Goal: Task Accomplishment & Management: Manage account settings

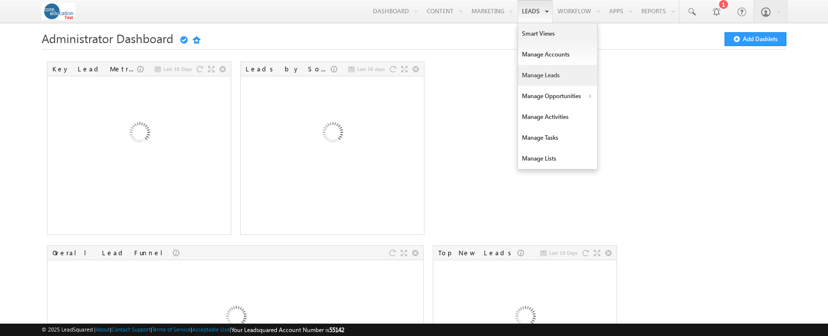
click at [531, 75] on link "Manage Leads" at bounding box center [557, 75] width 79 height 21
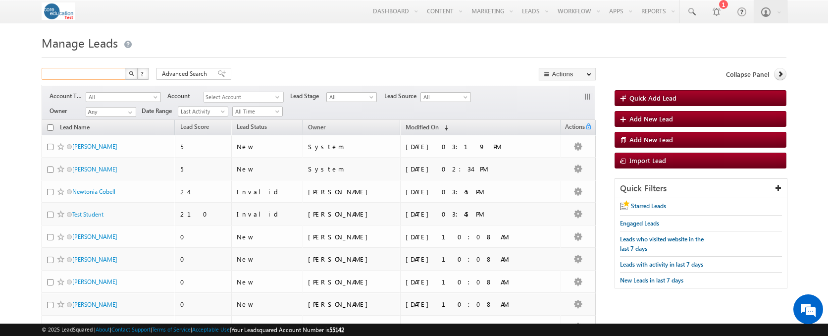
click at [87, 75] on input "text" at bounding box center [84, 74] width 85 height 12
type input "[EMAIL_ADDRESS][DOMAIN_NAME]"
click at [125, 68] on button "button" at bounding box center [131, 74] width 13 height 12
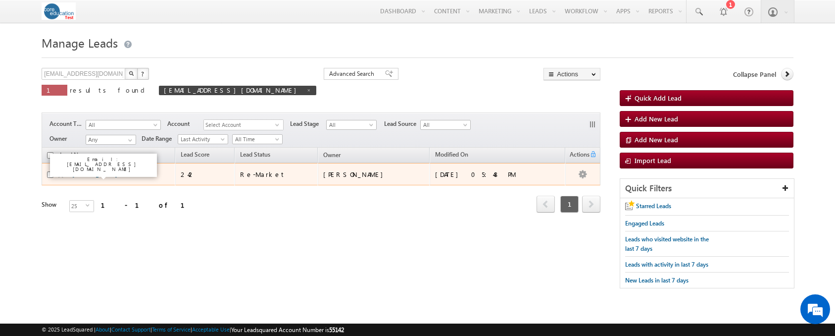
click at [78, 175] on link "Jon Santiago" at bounding box center [94, 173] width 45 height 7
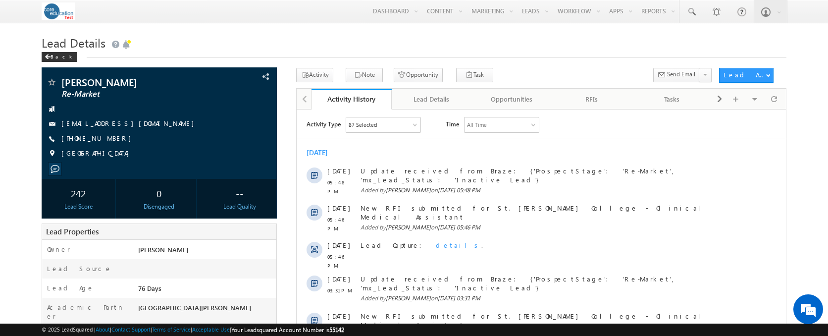
scroll to position [40, 0]
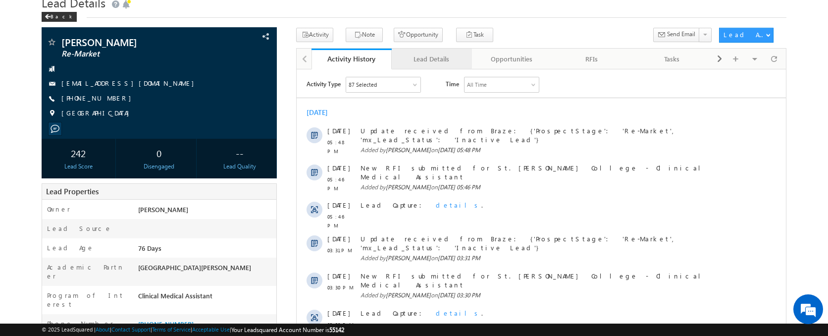
click at [434, 61] on div "Lead Details" at bounding box center [430, 59] width 63 height 12
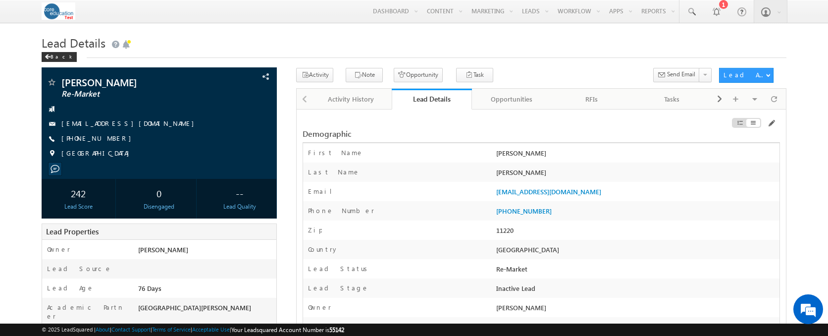
scroll to position [0, 0]
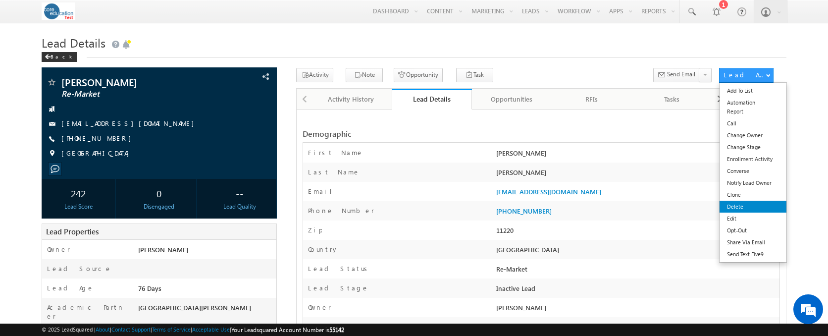
click at [750, 210] on link "Delete" at bounding box center [752, 206] width 67 height 12
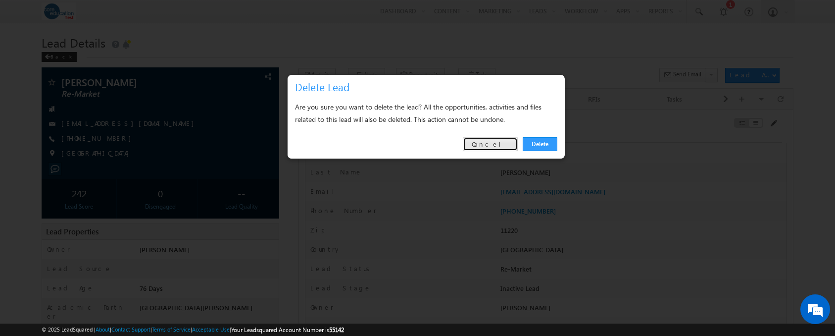
click at [492, 143] on link "Cancel" at bounding box center [490, 144] width 55 height 14
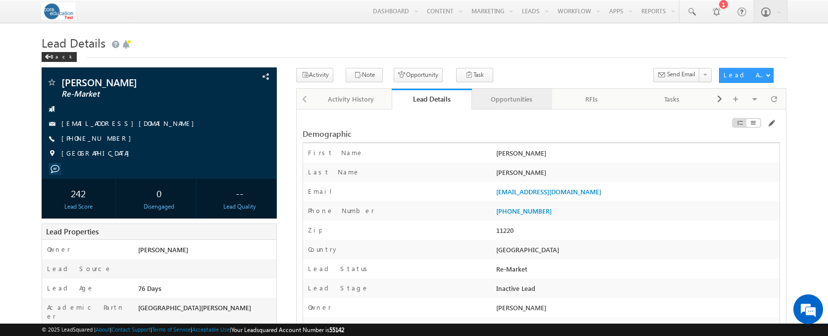
click at [491, 99] on div "Opportunities" at bounding box center [511, 99] width 63 height 12
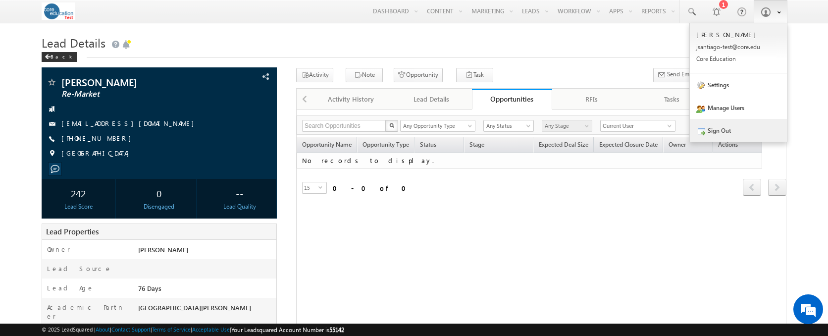
click at [743, 134] on link "Sign Out" at bounding box center [737, 130] width 97 height 23
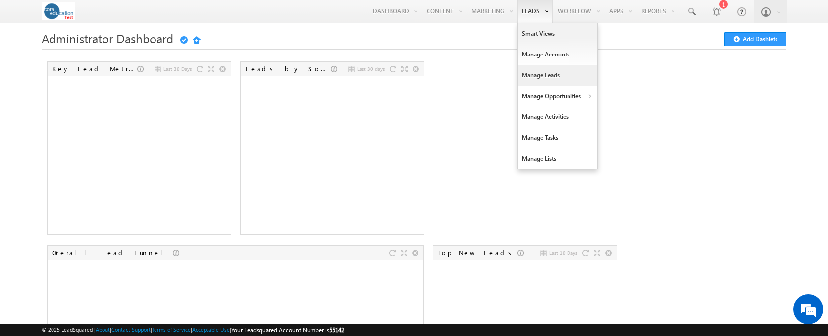
click at [535, 78] on link "Manage Leads" at bounding box center [557, 75] width 79 height 21
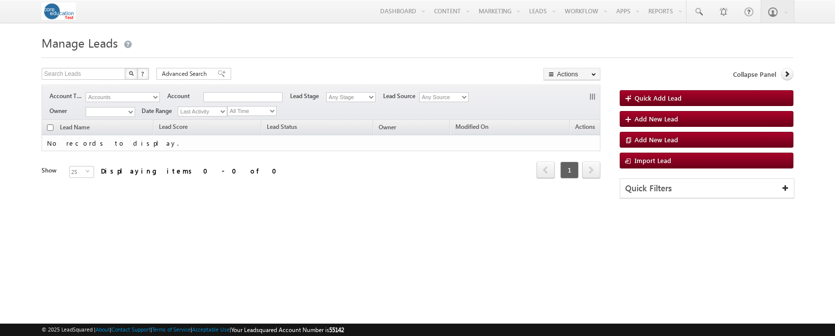
type input "[EMAIL_ADDRESS][DOMAIN_NAME]"
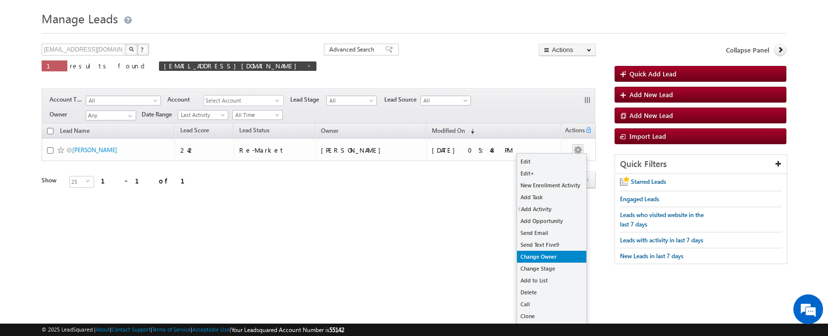
scroll to position [28, 0]
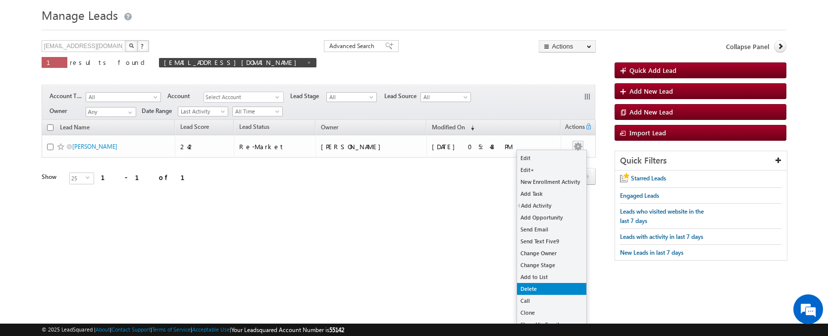
click at [543, 286] on link "Delete" at bounding box center [551, 289] width 69 height 12
checkbox input "true"
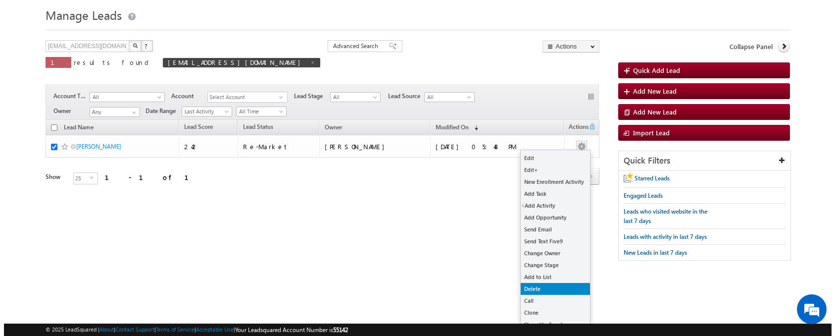
scroll to position [0, 0]
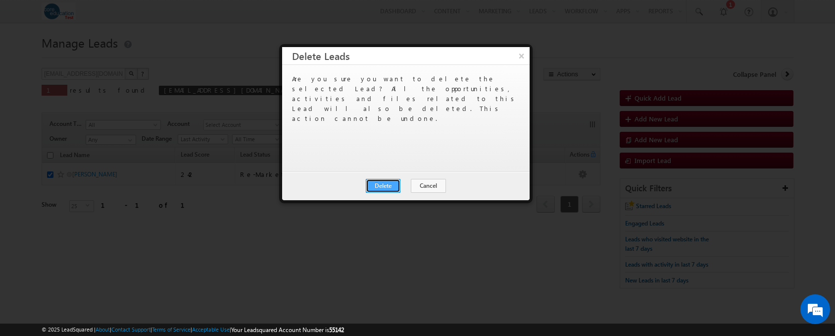
click at [388, 184] on button "Delete" at bounding box center [383, 186] width 35 height 14
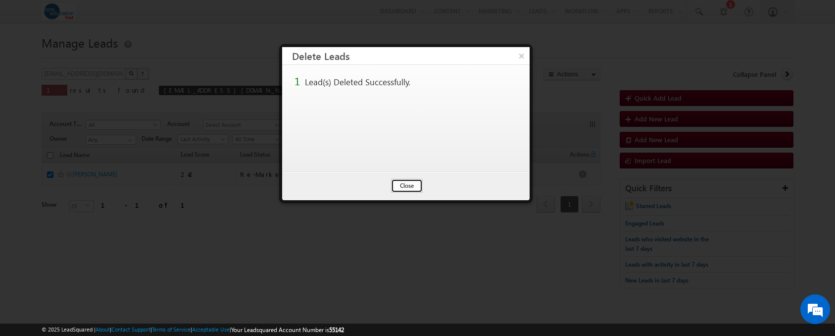
click at [400, 184] on button "Close" at bounding box center [407, 186] width 32 height 14
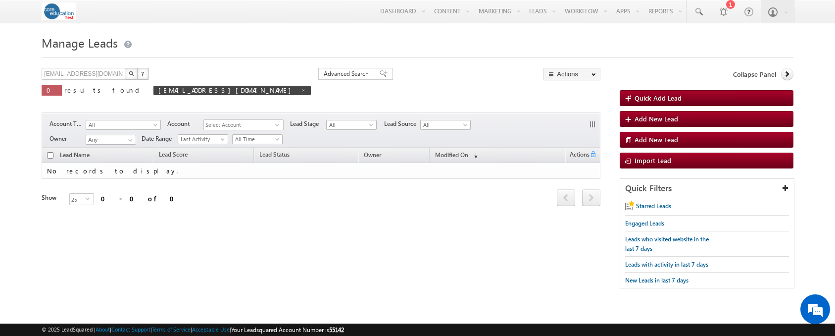
click at [394, 242] on div "jonwsantiago@gmail.com X ? 0 results found jonwsantiago@gmail.com Advanced Sear…" at bounding box center [417, 183] width 751 height 230
click at [301, 90] on span at bounding box center [303, 90] width 5 height 5
type input "Search Leads"
